Goal: Task Accomplishment & Management: Use online tool/utility

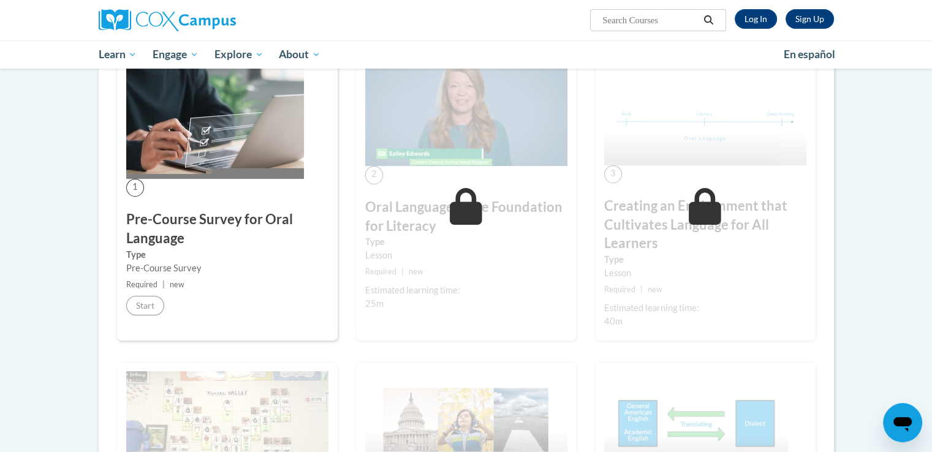
scroll to position [245, 0]
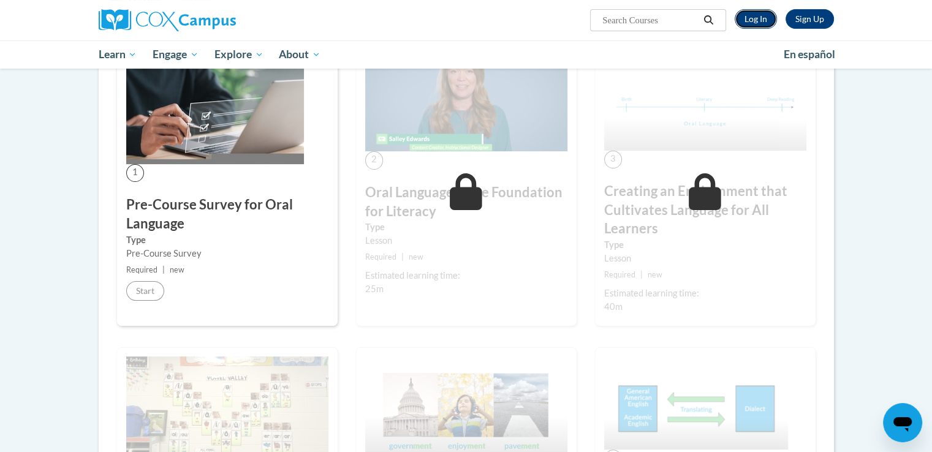
click at [761, 18] on link "Log In" at bounding box center [755, 19] width 42 height 20
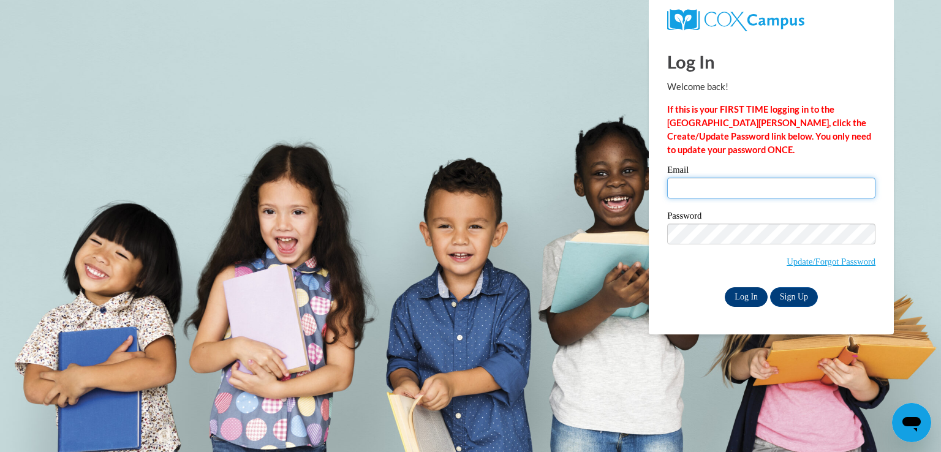
type input "[PERSON_NAME][EMAIL_ADDRESS][DOMAIN_NAME]"
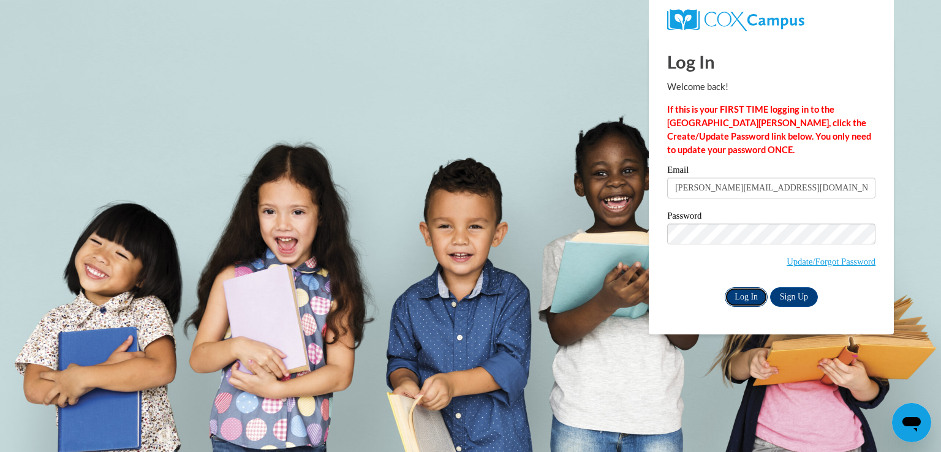
click at [742, 302] on input "Log In" at bounding box center [746, 297] width 43 height 20
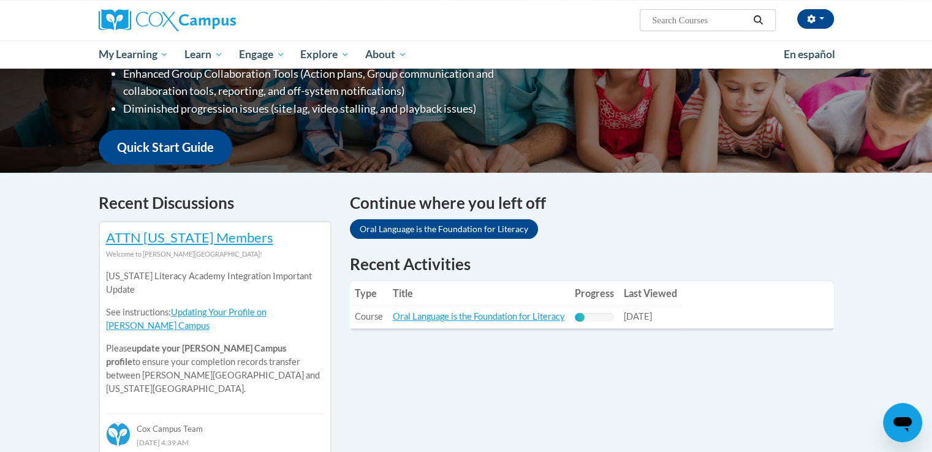
scroll to position [306, 0]
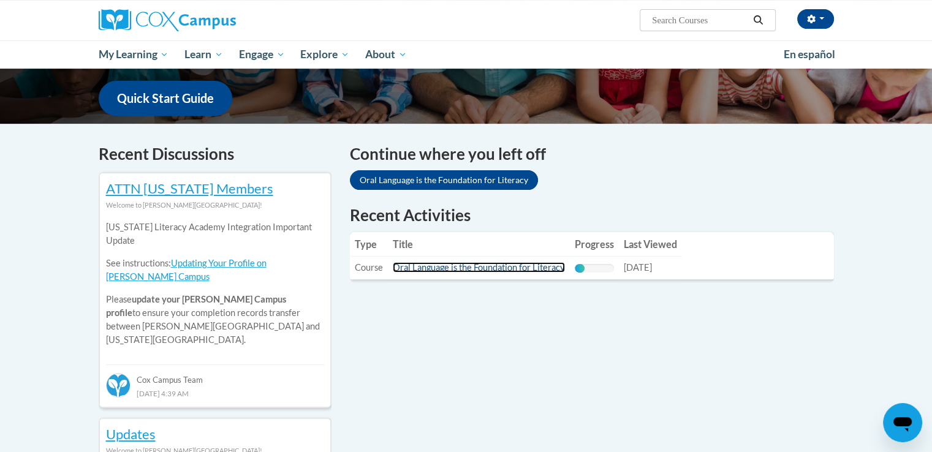
click at [556, 266] on link "Oral Language is the Foundation for Literacy" at bounding box center [479, 267] width 172 height 10
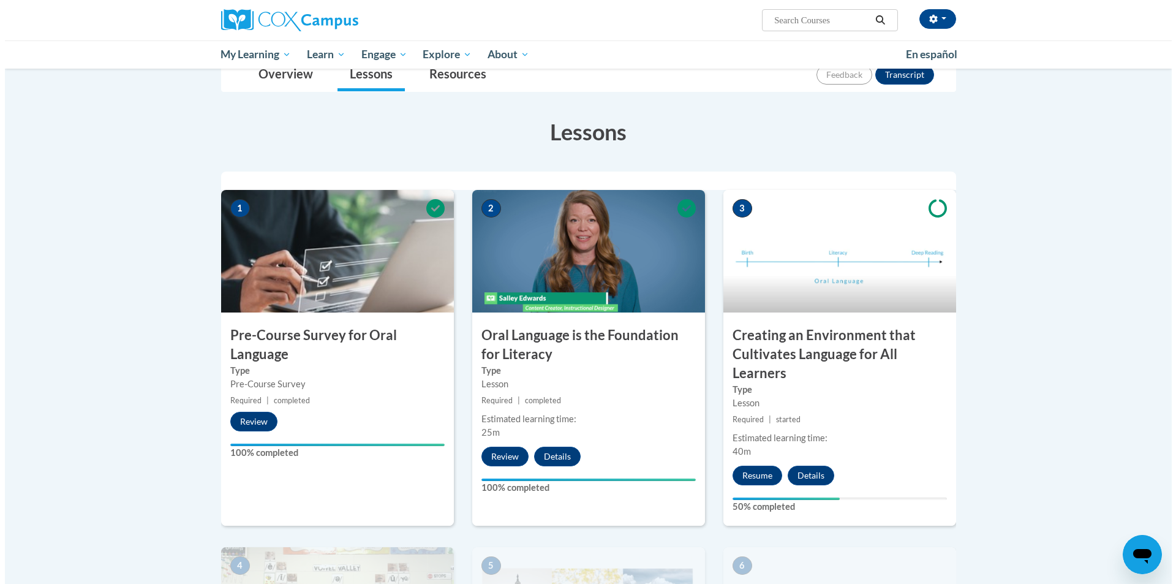
scroll to position [184, 0]
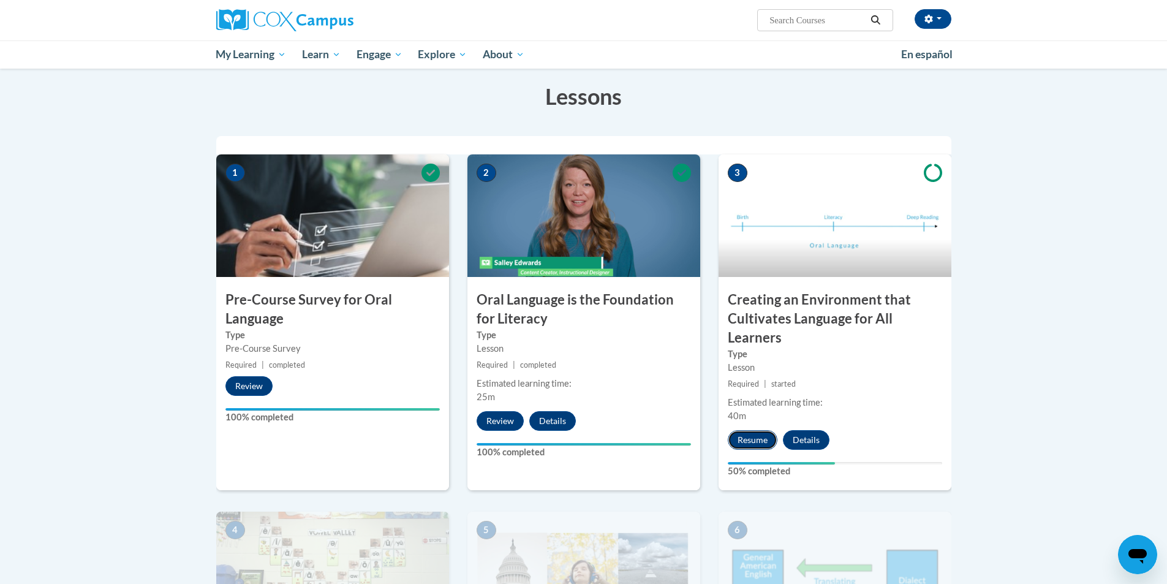
click at [757, 431] on button "Resume" at bounding box center [753, 440] width 50 height 20
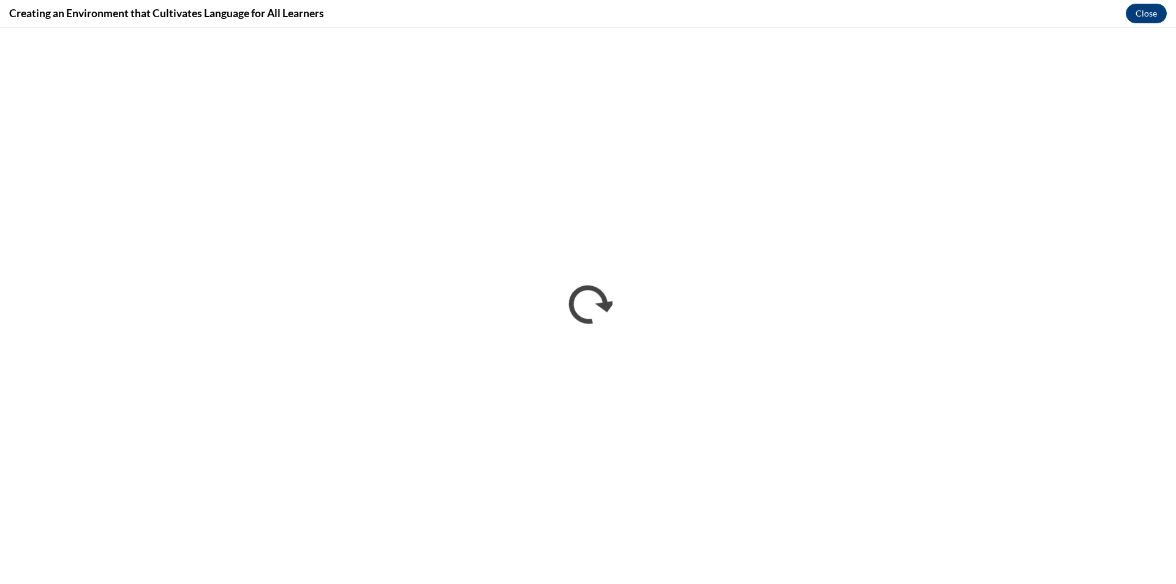
scroll to position [0, 0]
